Goal: Communication & Community: Answer question/provide support

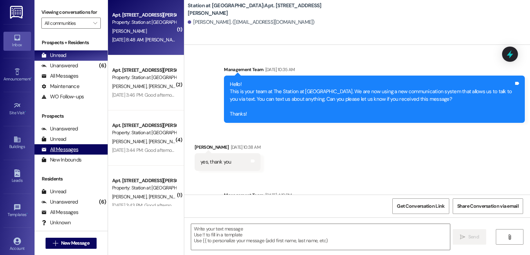
scroll to position [85078, 0]
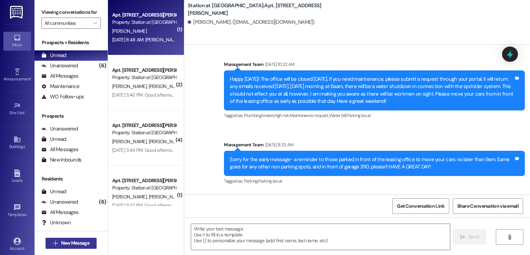
click at [83, 241] on span "New Message" at bounding box center [75, 242] width 28 height 7
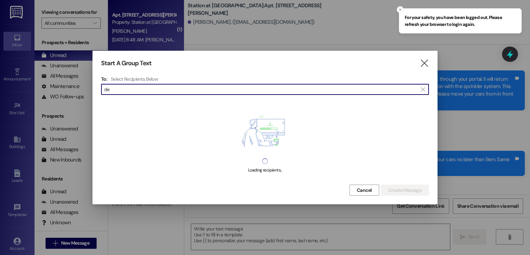
type input "d"
click at [127, 87] on input at bounding box center [266, 90] width 324 height 10
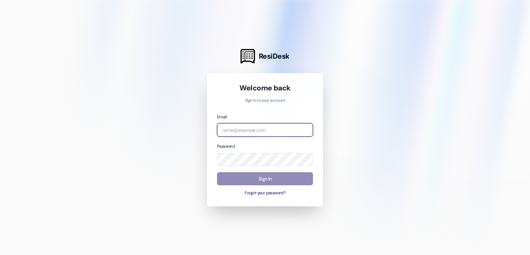
type input "[EMAIL_ADDRESS][DOMAIN_NAME]"
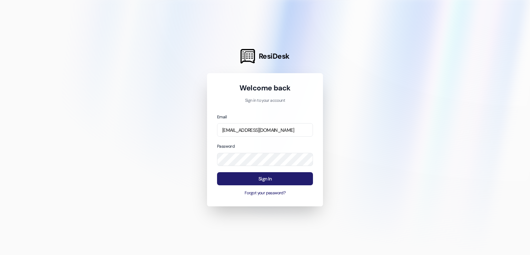
click at [260, 183] on button "Sign In" at bounding box center [265, 178] width 96 height 13
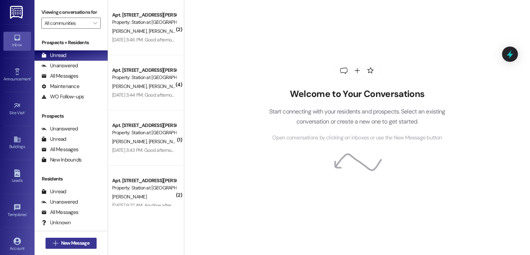
click at [67, 240] on span "New Message" at bounding box center [75, 242] width 28 height 7
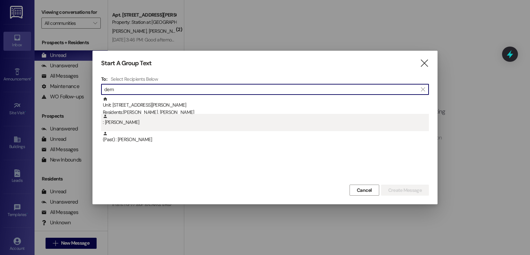
type input "dem"
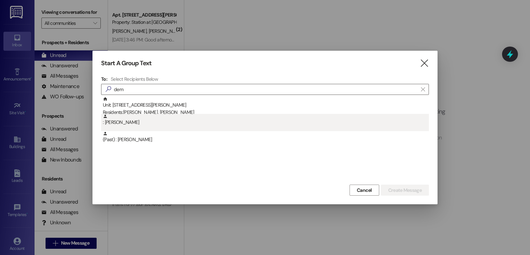
click at [163, 121] on div ": Demetrios Joanow" at bounding box center [266, 120] width 326 height 12
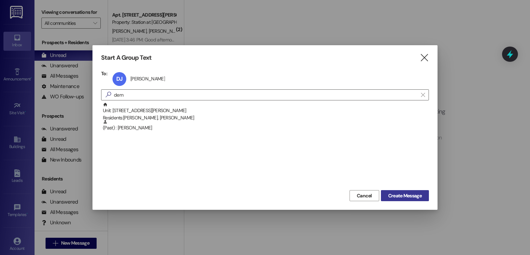
click at [405, 194] on span "Create Message" at bounding box center [404, 195] width 33 height 7
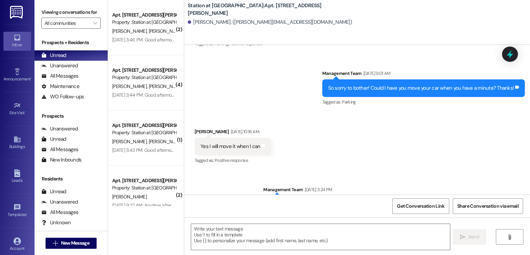
scroll to position [260, 0]
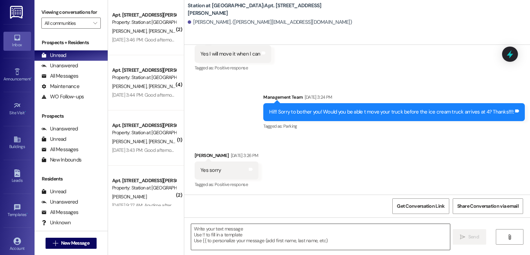
click at [204, 232] on textarea at bounding box center [320, 237] width 258 height 26
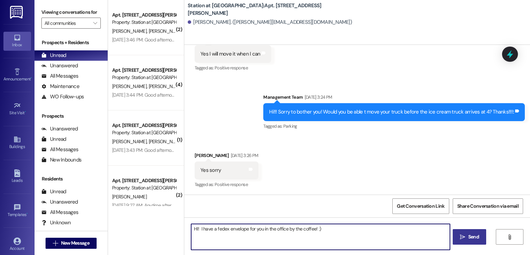
type textarea "HI! I have a fedex envelope for you in the office by the coffee! :)"
click at [475, 238] on span "Send" at bounding box center [473, 236] width 11 height 7
